Goal: Navigation & Orientation: Find specific page/section

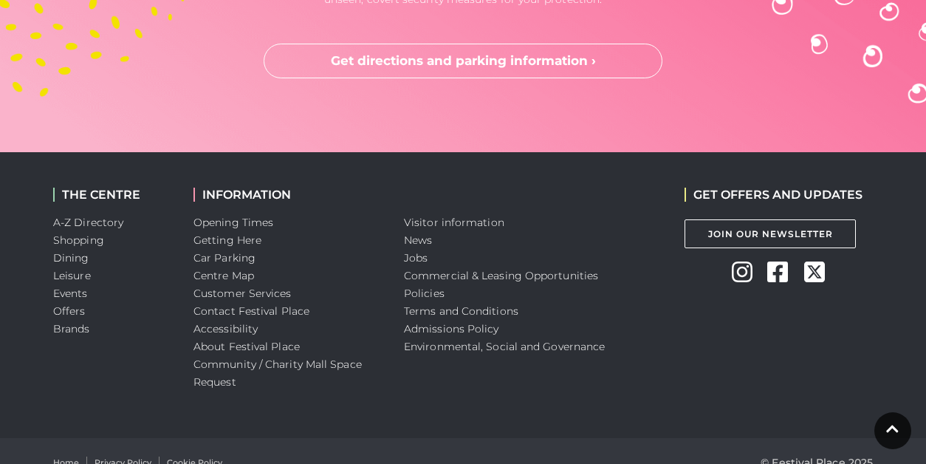
scroll to position [4273, 0]
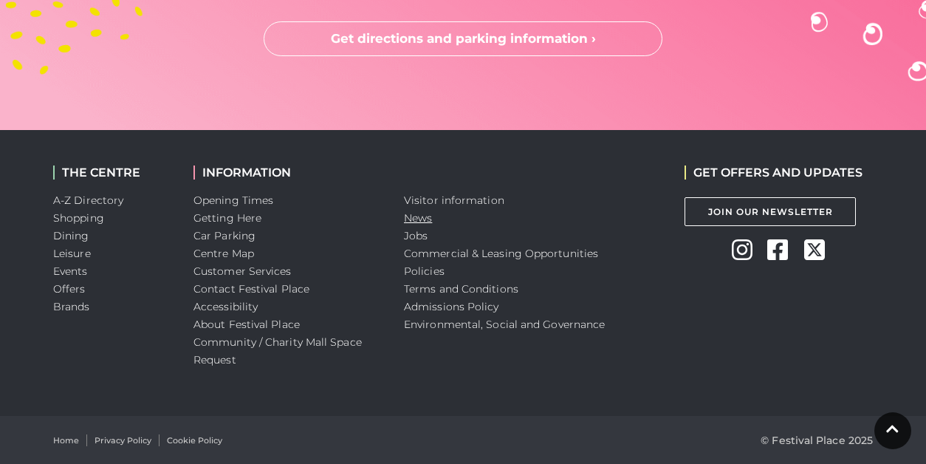
click at [432, 216] on link "News" at bounding box center [418, 217] width 28 height 13
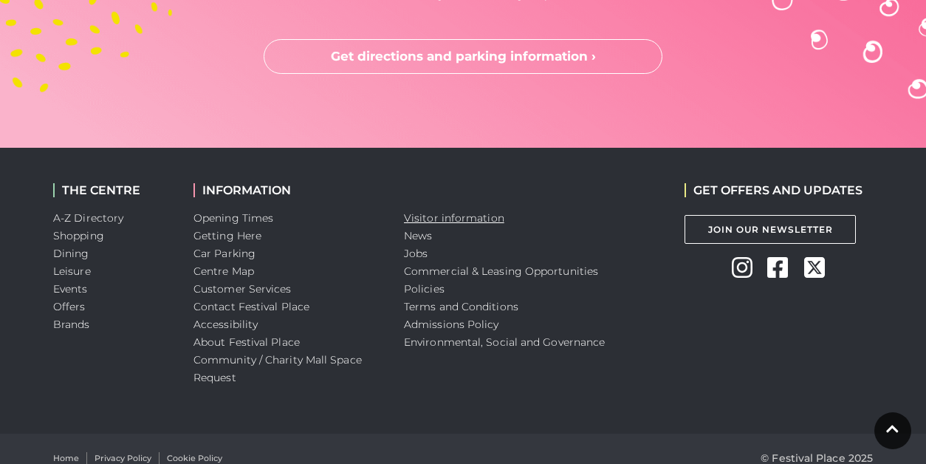
click at [475, 216] on link "Visitor information" at bounding box center [454, 217] width 100 height 13
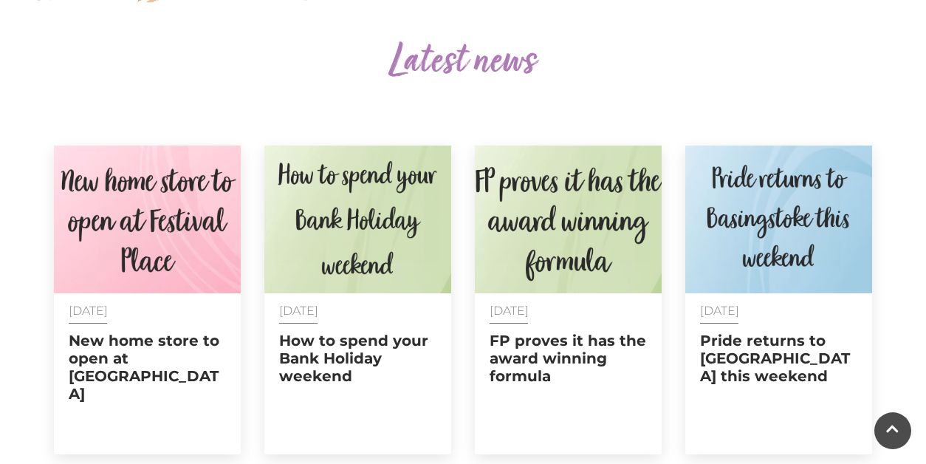
scroll to position [512, 0]
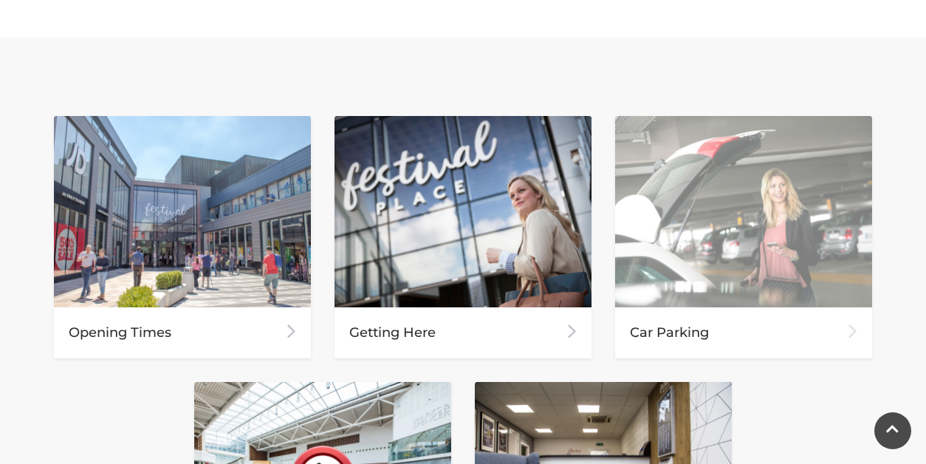
scroll to position [780, 0]
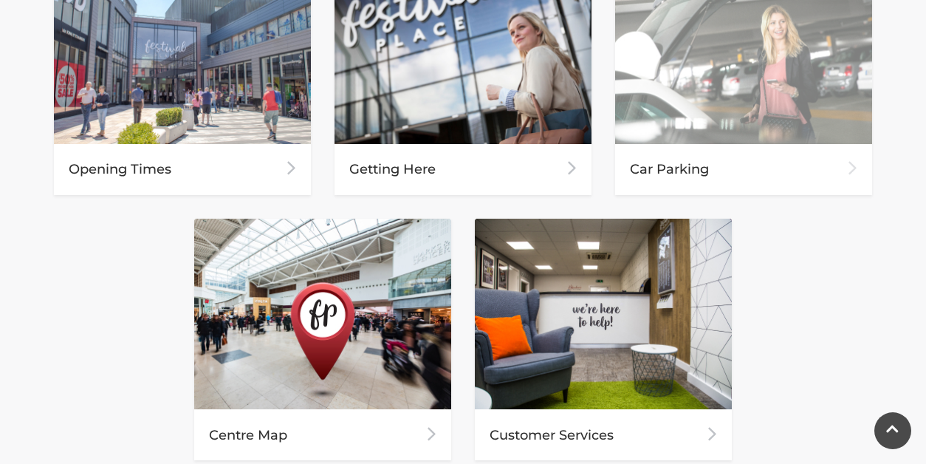
click at [777, 80] on img at bounding box center [743, 48] width 257 height 191
